Goal: Task Accomplishment & Management: Complete application form

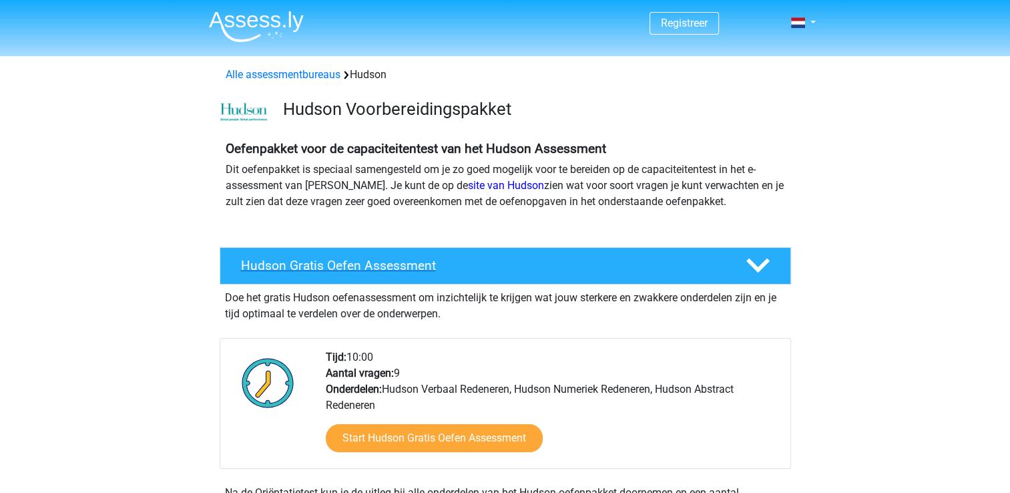
click at [361, 264] on h4 "Hudson Gratis Oefen Assessment" at bounding box center [482, 265] width 483 height 15
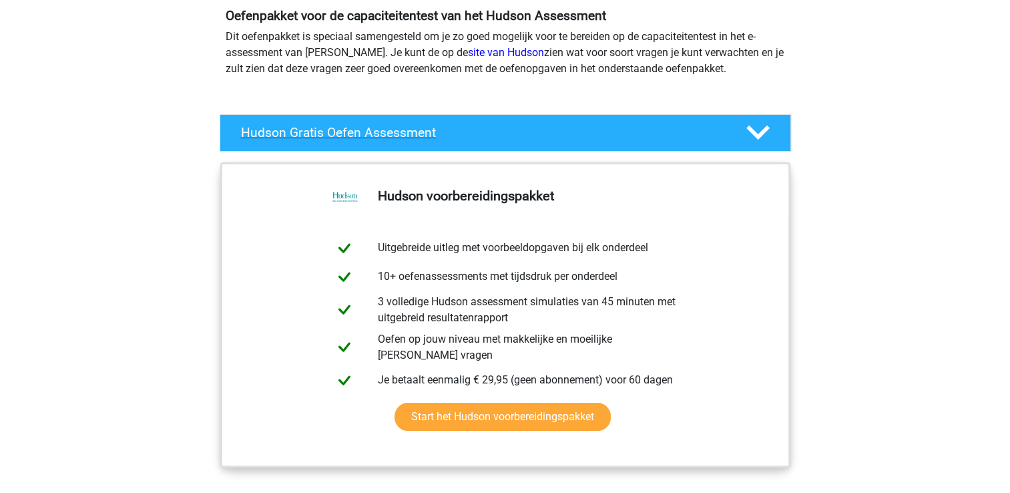
scroll to position [133, 0]
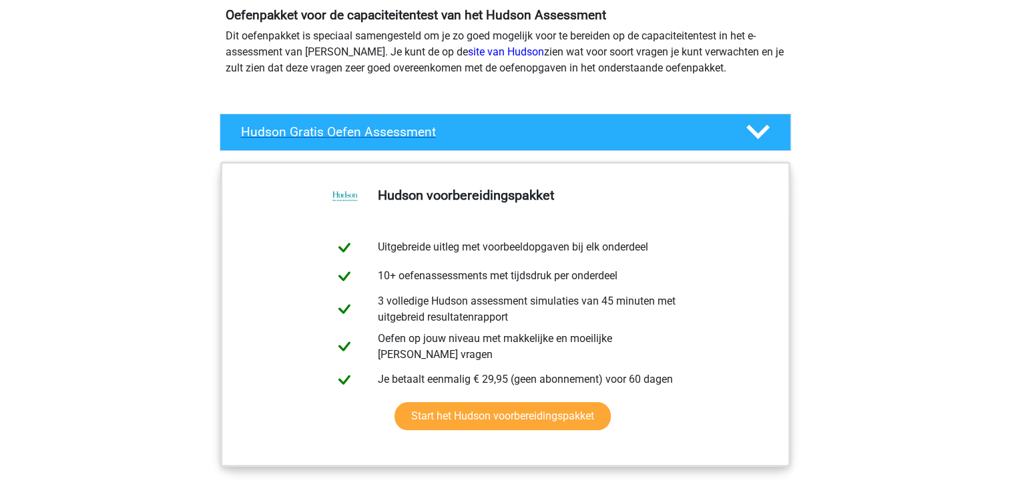
click at [758, 127] on icon at bounding box center [757, 131] width 23 height 23
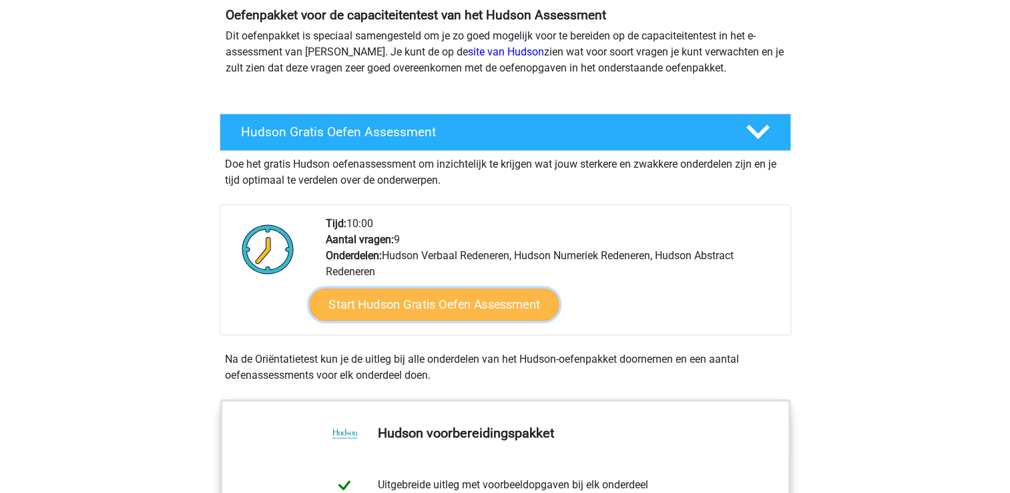
click at [416, 310] on link "Start Hudson Gratis Oefen Assessment" at bounding box center [434, 304] width 250 height 32
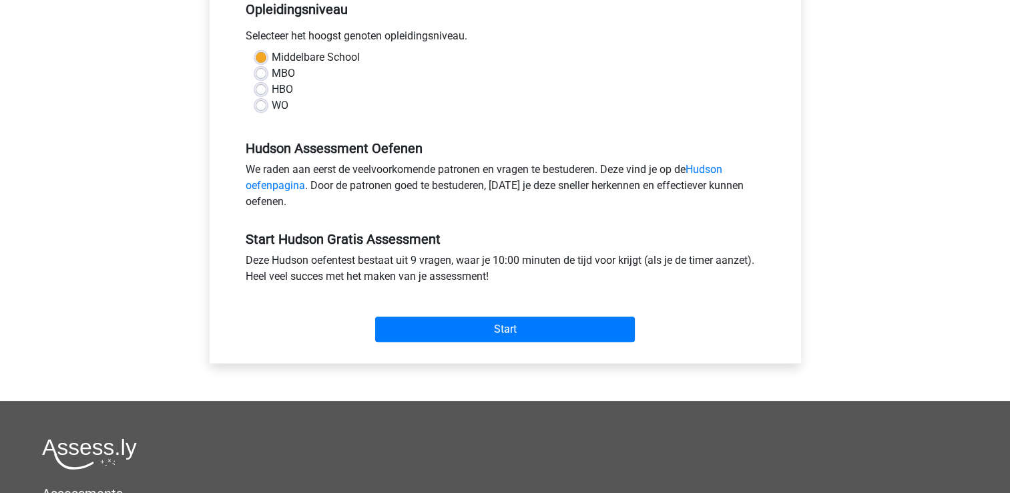
scroll to position [334, 0]
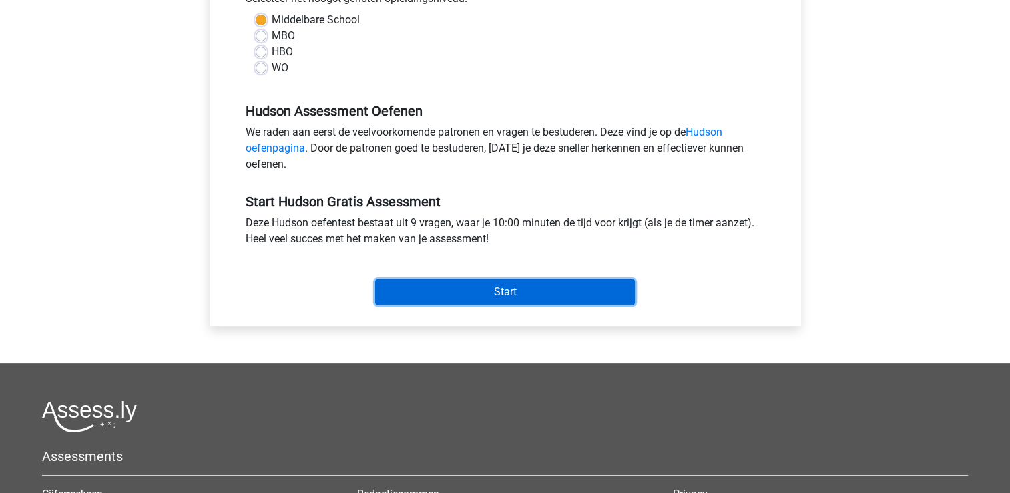
click at [502, 290] on input "Start" at bounding box center [505, 291] width 260 height 25
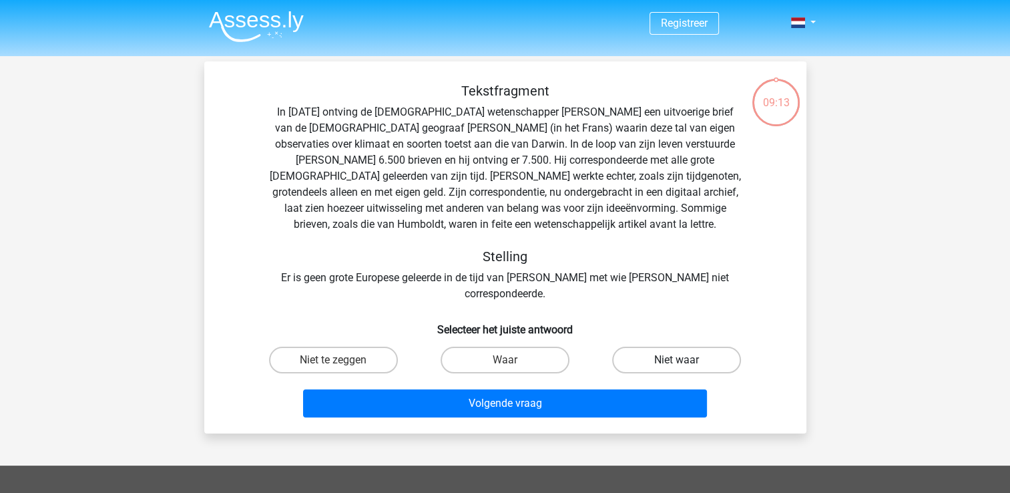
click at [693, 346] on label "Niet waar" at bounding box center [676, 359] width 129 height 27
click at [685, 360] on input "Niet waar" at bounding box center [681, 364] width 9 height 9
radio input "true"
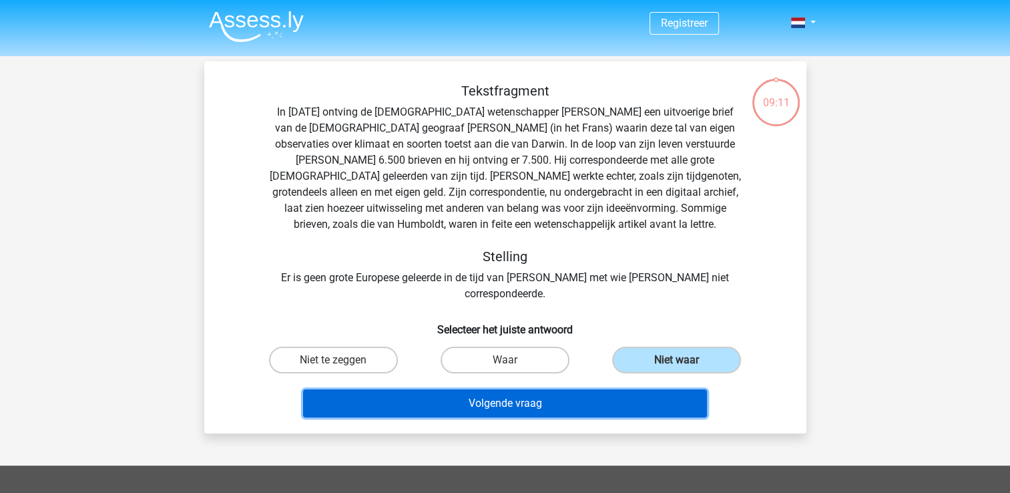
click at [484, 391] on button "Volgende vraag" at bounding box center [505, 403] width 404 height 28
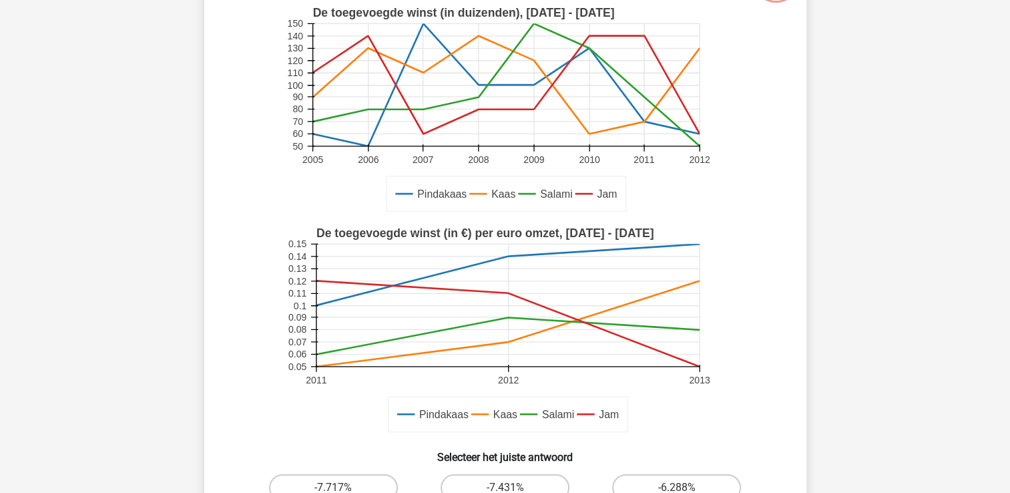
scroll to position [200, 0]
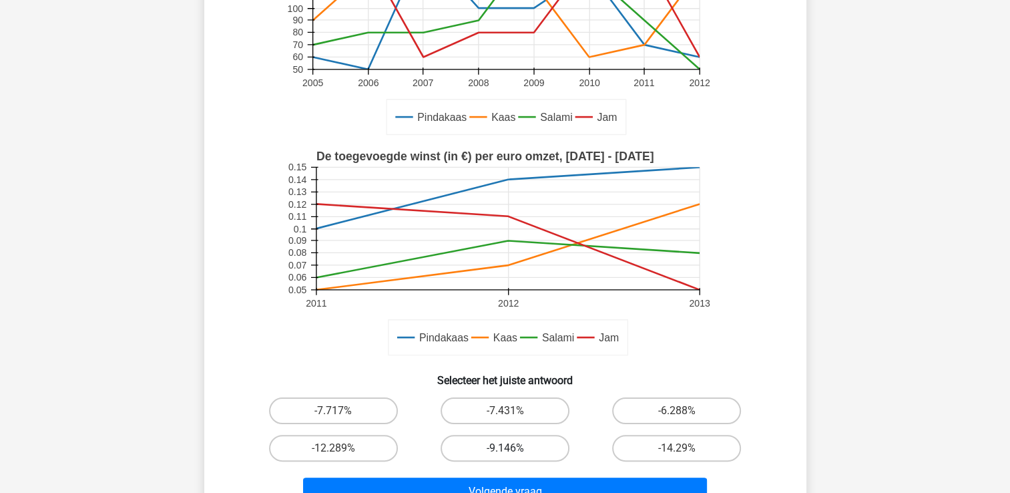
click at [494, 450] on label "-9.146%" at bounding box center [504, 447] width 129 height 27
click at [505, 450] on input "-9.146%" at bounding box center [509, 452] width 9 height 9
radio input "true"
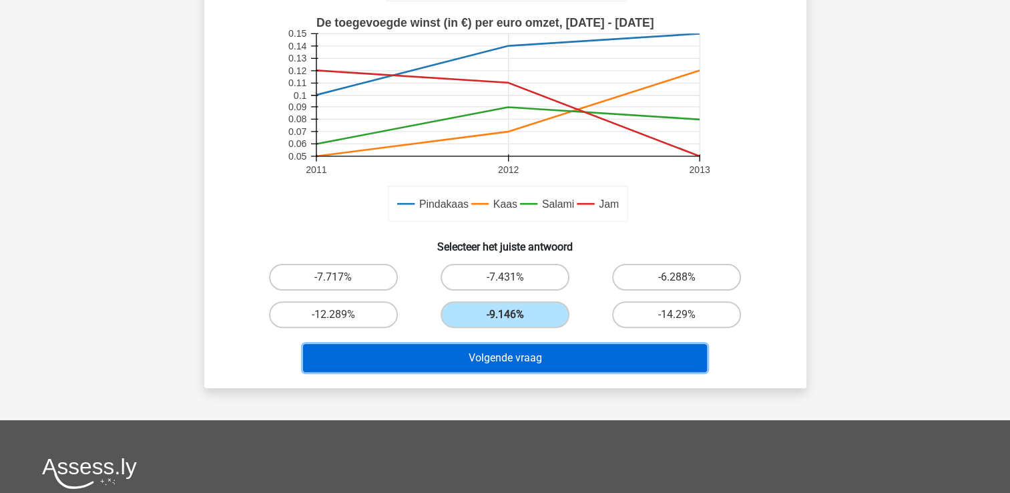
click at [507, 359] on button "Volgende vraag" at bounding box center [505, 358] width 404 height 28
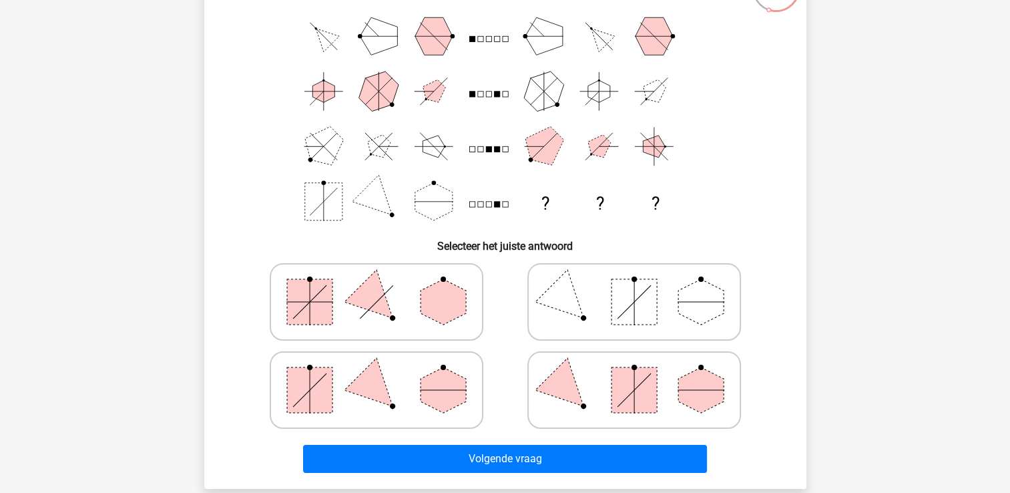
scroll to position [128, 0]
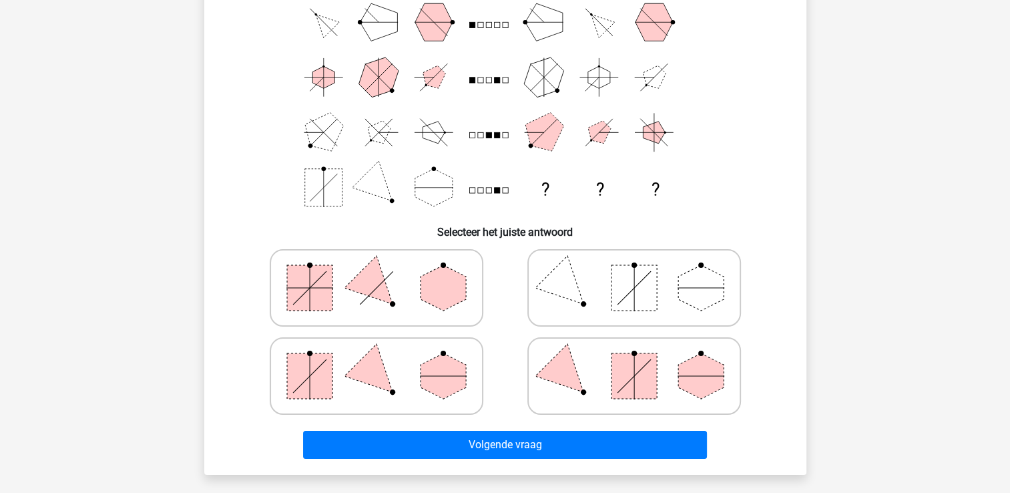
click at [410, 384] on icon at bounding box center [376, 375] width 200 height 67
click at [385, 359] on input "radio" at bounding box center [380, 354] width 9 height 9
radio input "true"
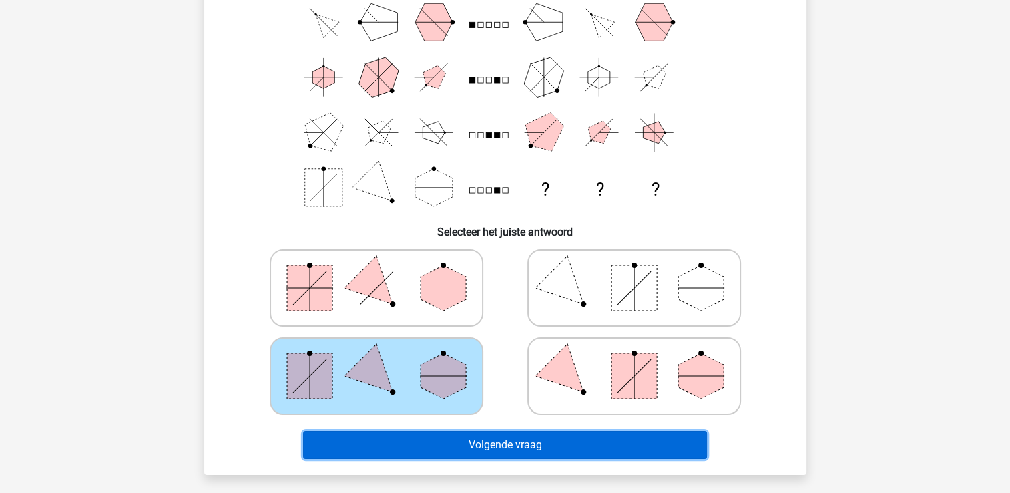
click at [502, 442] on button "Volgende vraag" at bounding box center [505, 444] width 404 height 28
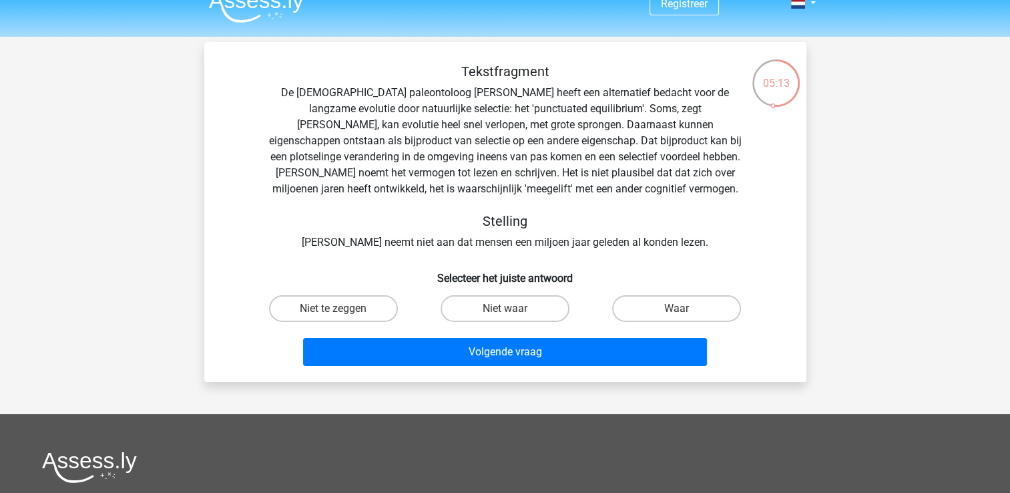
scroll to position [0, 0]
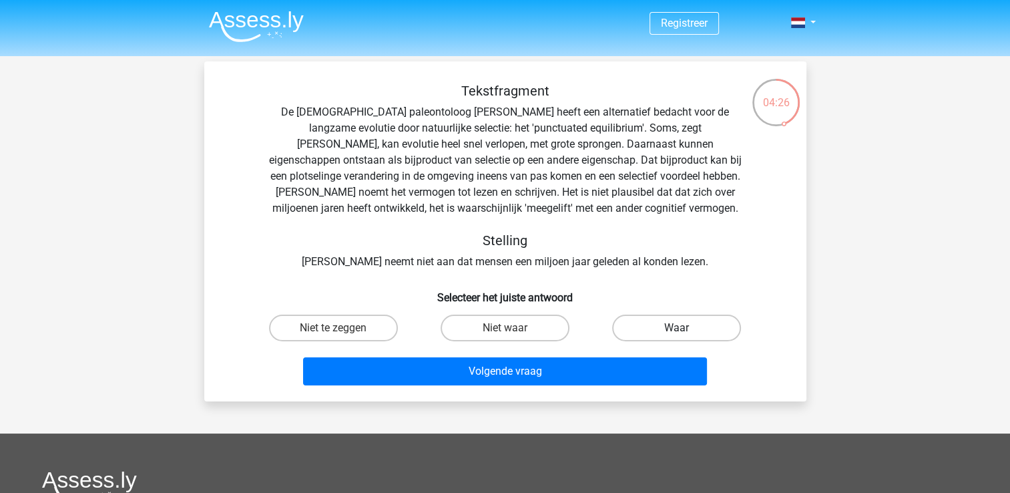
click at [685, 330] on label "Waar" at bounding box center [676, 327] width 129 height 27
click at [685, 330] on input "Waar" at bounding box center [681, 332] width 9 height 9
radio input "true"
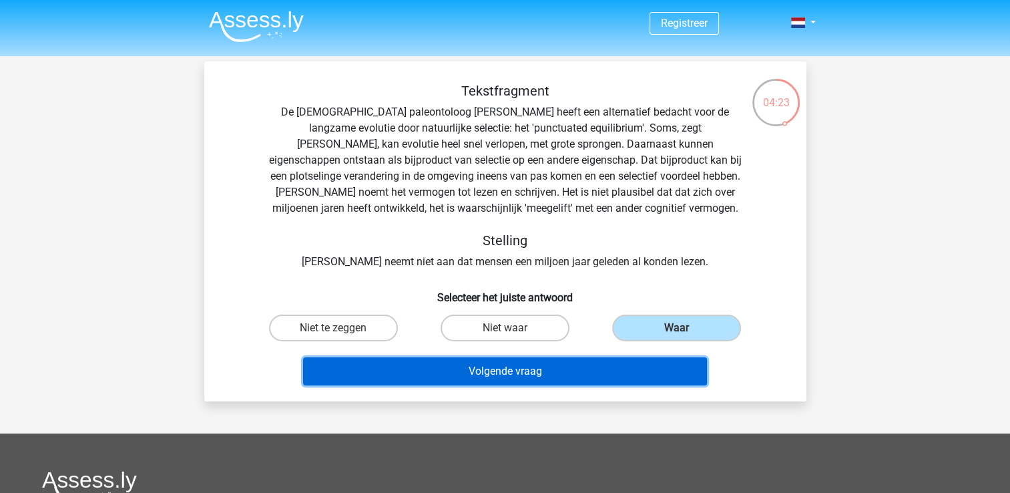
click at [493, 368] on button "Volgende vraag" at bounding box center [505, 371] width 404 height 28
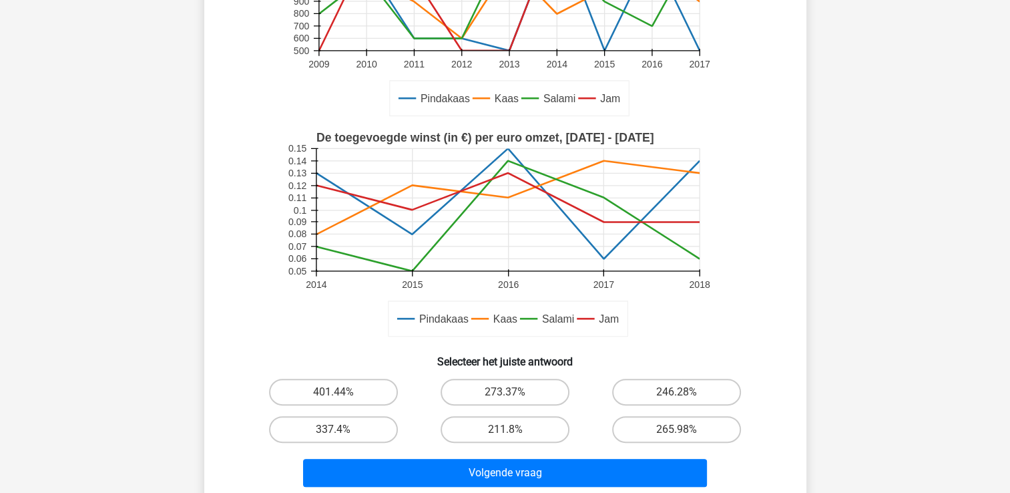
scroll to position [262, 0]
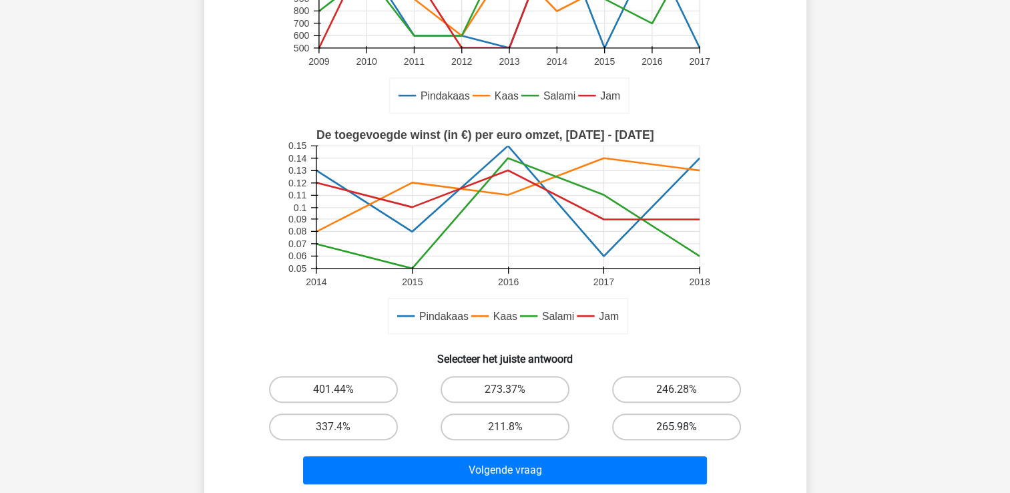
click at [672, 420] on label "265.98%" at bounding box center [676, 426] width 129 height 27
click at [677, 426] on input "265.98%" at bounding box center [681, 430] width 9 height 9
radio input "true"
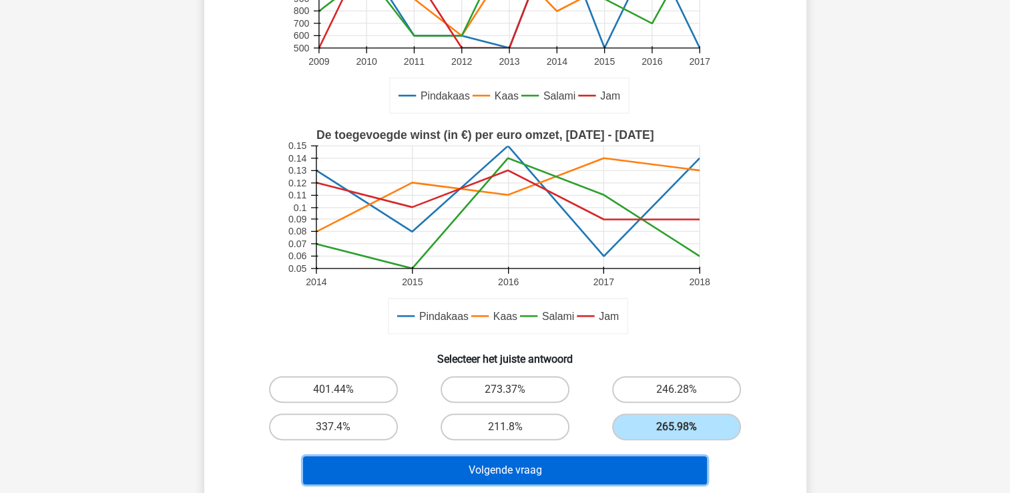
click at [549, 475] on button "Volgende vraag" at bounding box center [505, 470] width 404 height 28
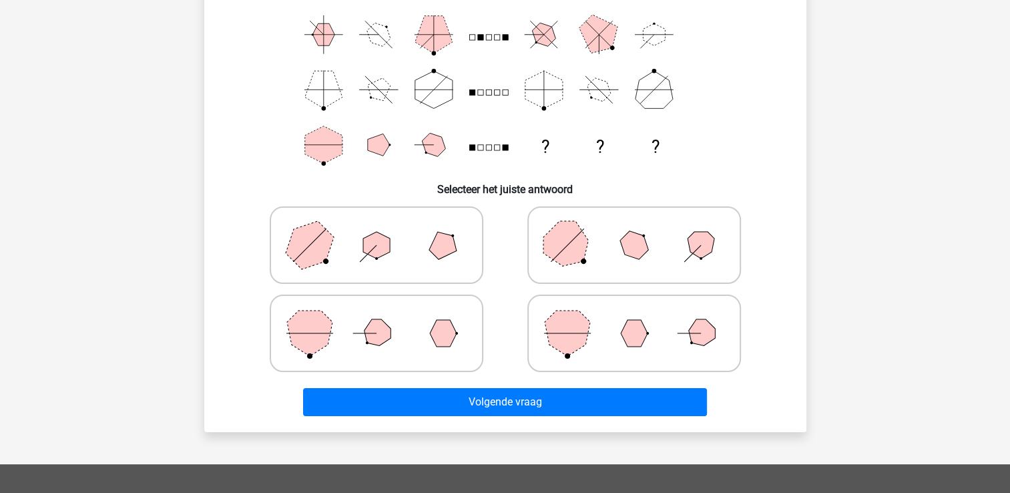
scroll to position [195, 0]
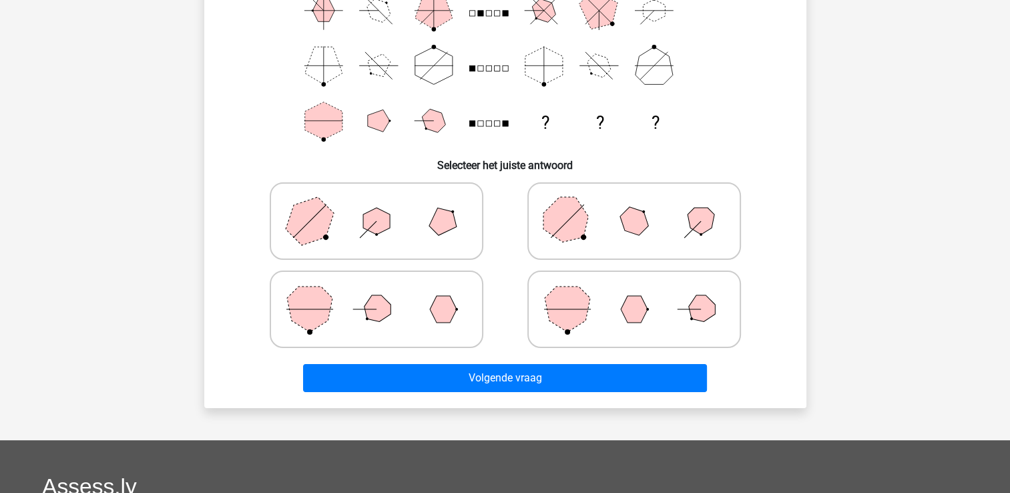
click at [447, 316] on polygon at bounding box center [443, 309] width 27 height 27
click at [385, 292] on input "radio" at bounding box center [380, 288] width 9 height 9
radio input "true"
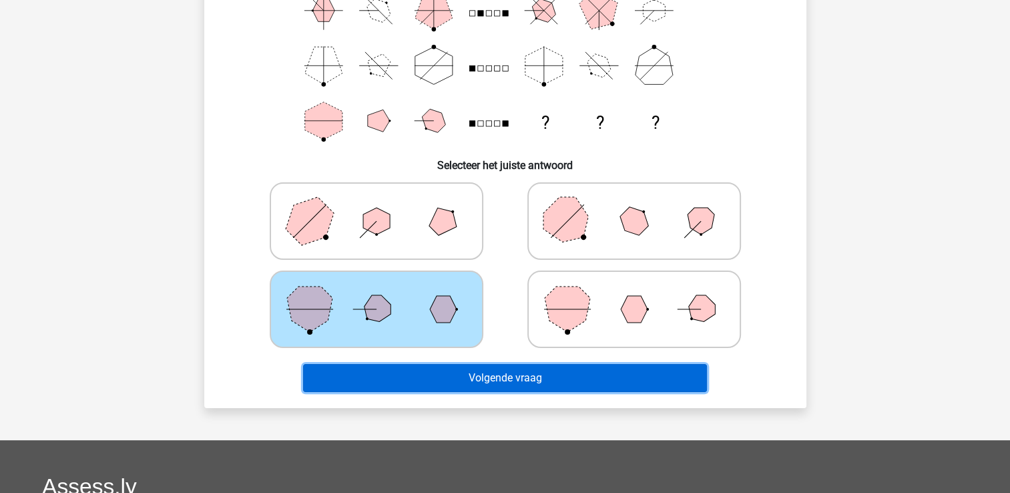
click at [515, 386] on button "Volgende vraag" at bounding box center [505, 378] width 404 height 28
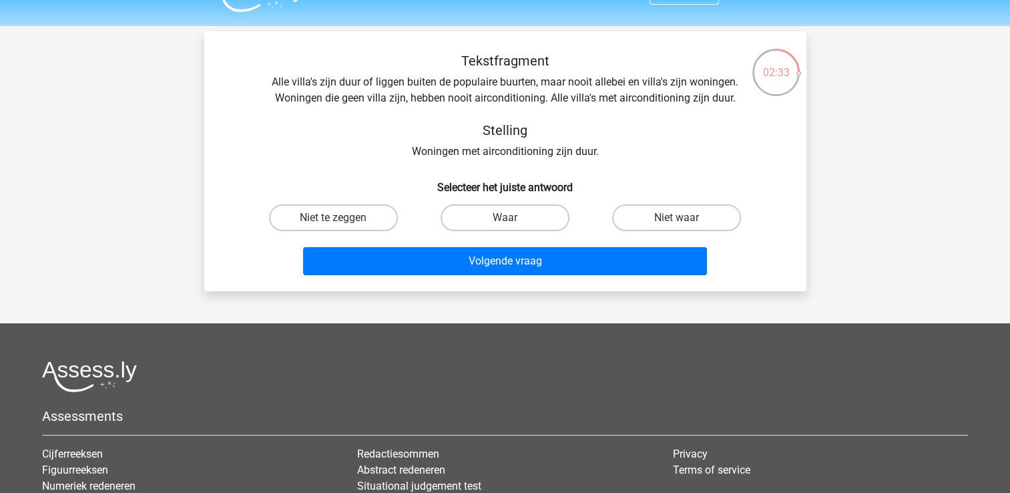
scroll to position [0, 0]
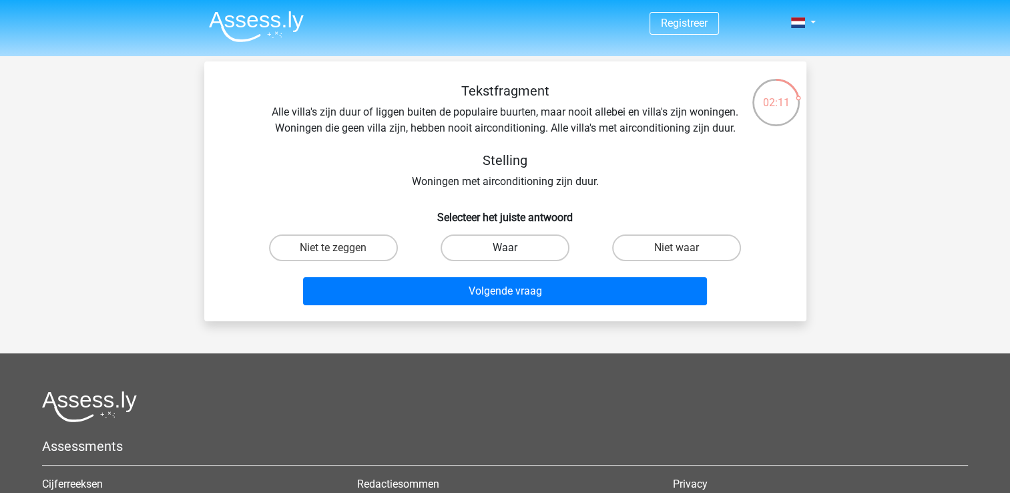
click at [509, 244] on label "Waar" at bounding box center [504, 247] width 129 height 27
click at [509, 248] on input "Waar" at bounding box center [509, 252] width 9 height 9
radio input "true"
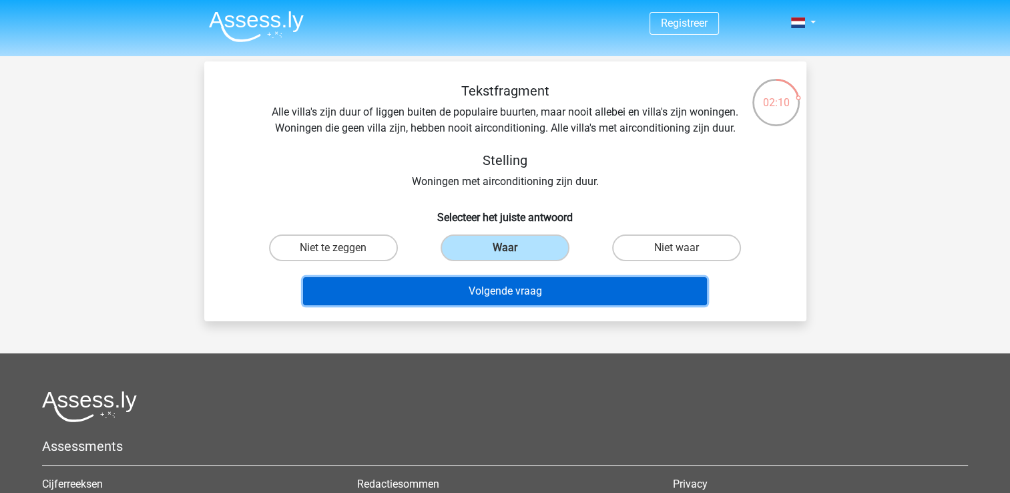
click at [526, 292] on button "Volgende vraag" at bounding box center [505, 291] width 404 height 28
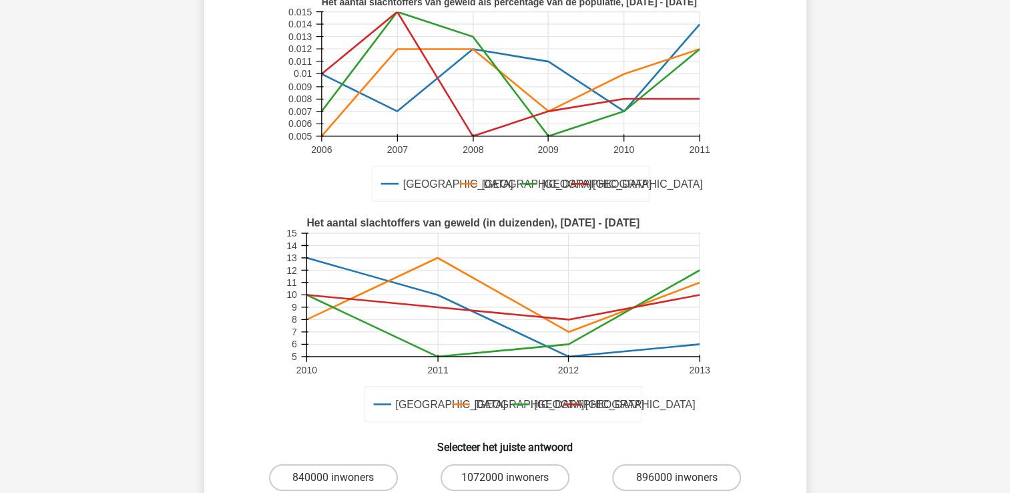
scroll to position [200, 0]
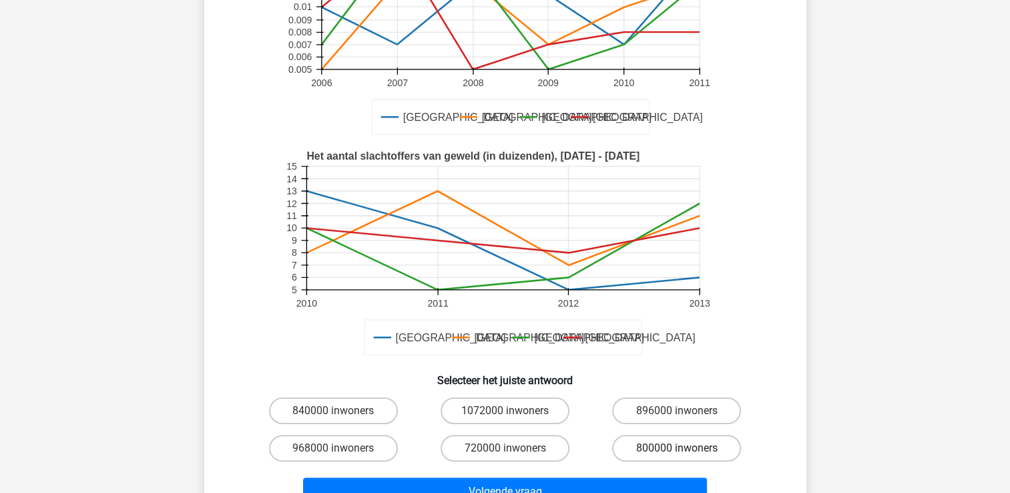
click at [657, 453] on label "800000 inwoners" at bounding box center [676, 447] width 129 height 27
click at [677, 453] on input "800000 inwoners" at bounding box center [681, 452] width 9 height 9
radio input "true"
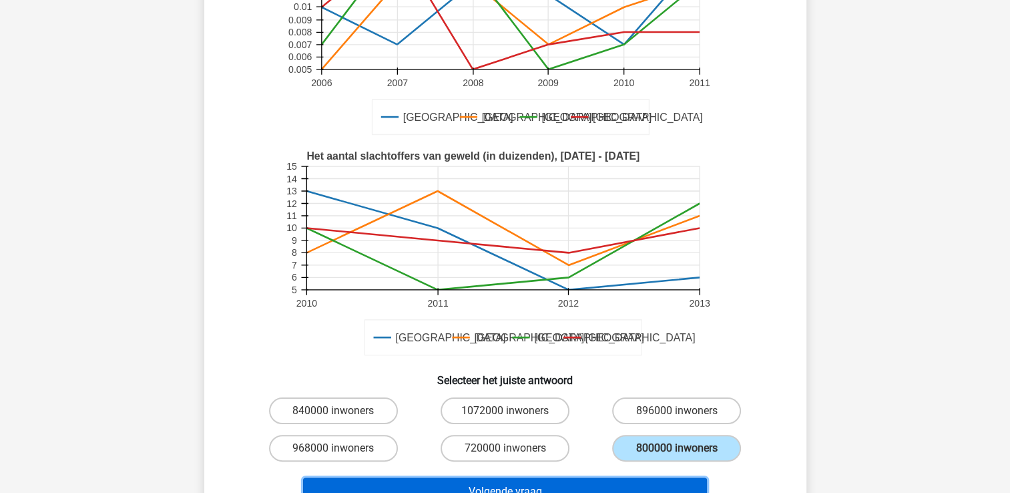
click at [632, 483] on button "Volgende vraag" at bounding box center [505, 491] width 404 height 28
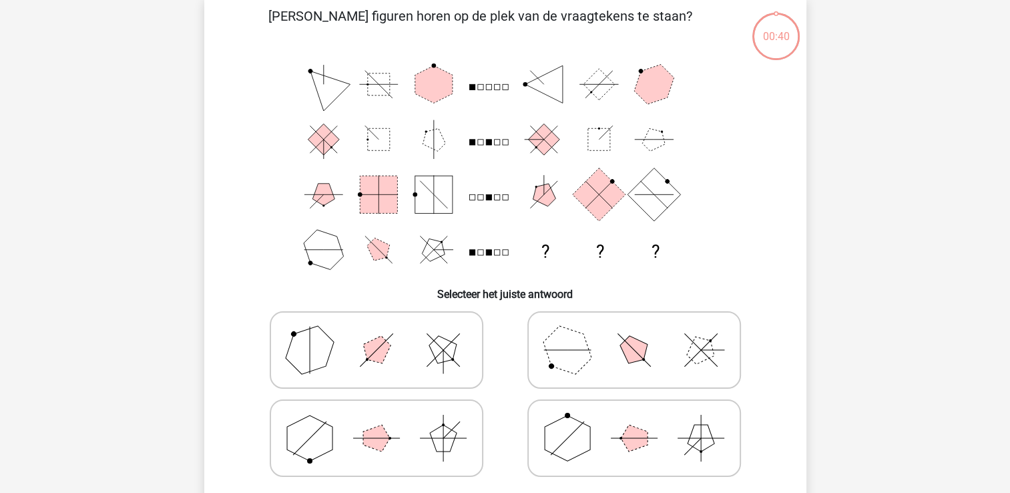
scroll to position [61, 0]
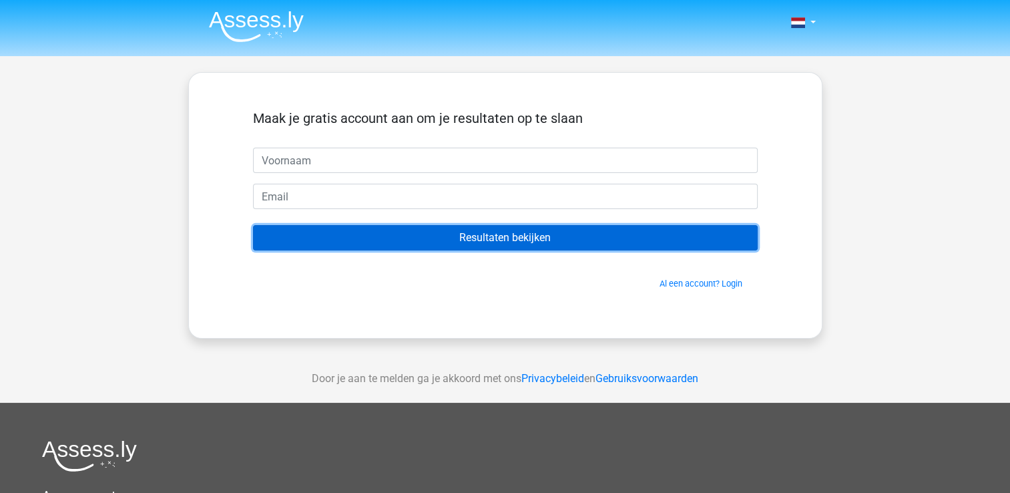
click at [498, 234] on input "Resultaten bekijken" at bounding box center [505, 237] width 505 height 25
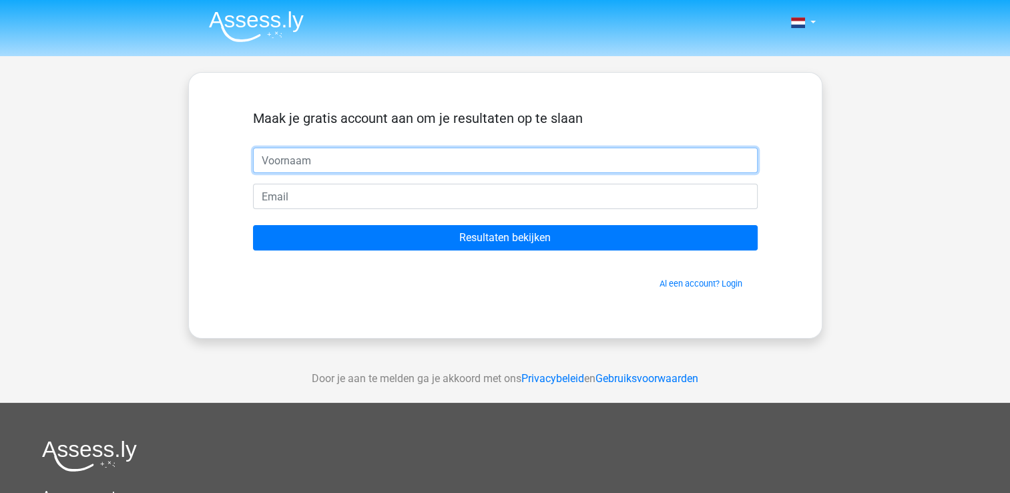
click at [318, 166] on input "text" at bounding box center [505, 159] width 505 height 25
type input "Yannick"
